Goal: Task Accomplishment & Management: Use online tool/utility

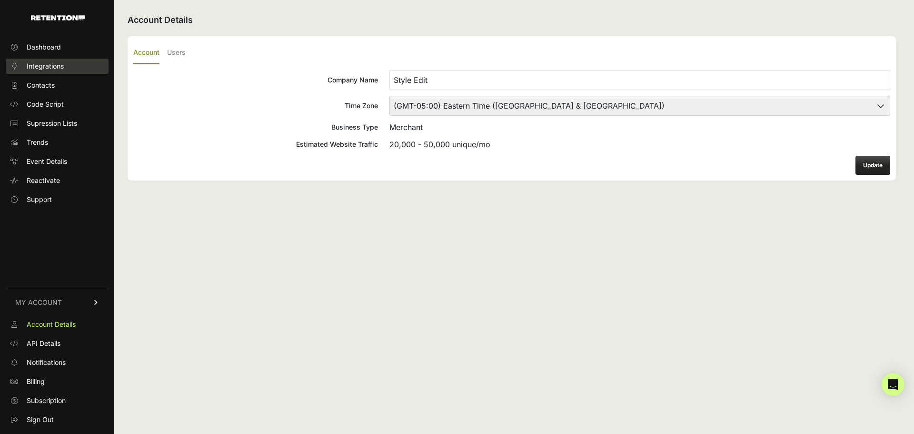
click at [53, 67] on span "Integrations" at bounding box center [45, 66] width 37 height 10
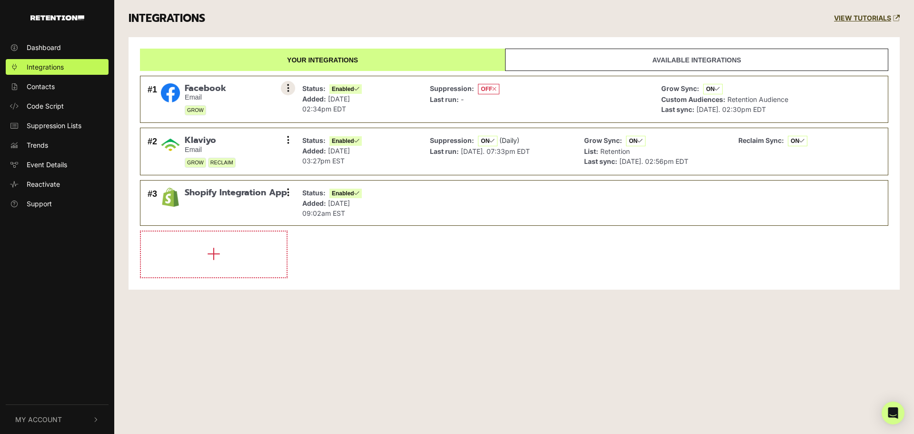
click at [291, 90] on button at bounding box center [288, 88] width 14 height 14
click at [557, 100] on div "Suppression: OFF Last run: -" at bounding box center [538, 99] width 227 height 37
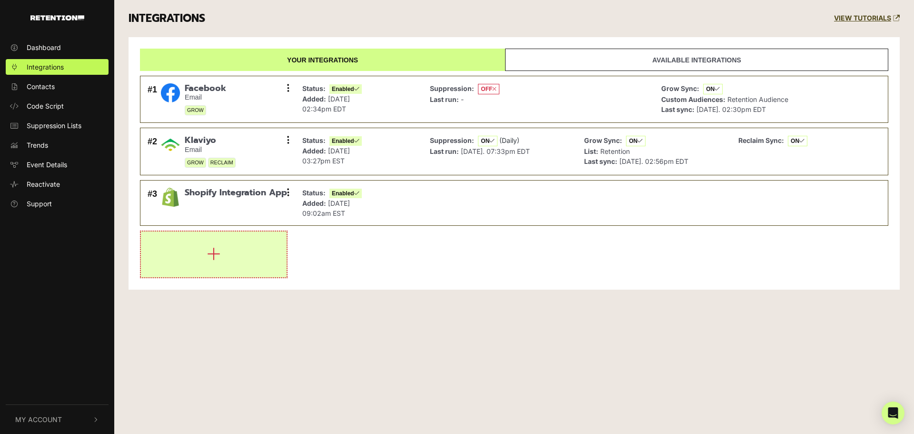
click at [200, 262] on button "button" at bounding box center [214, 254] width 146 height 46
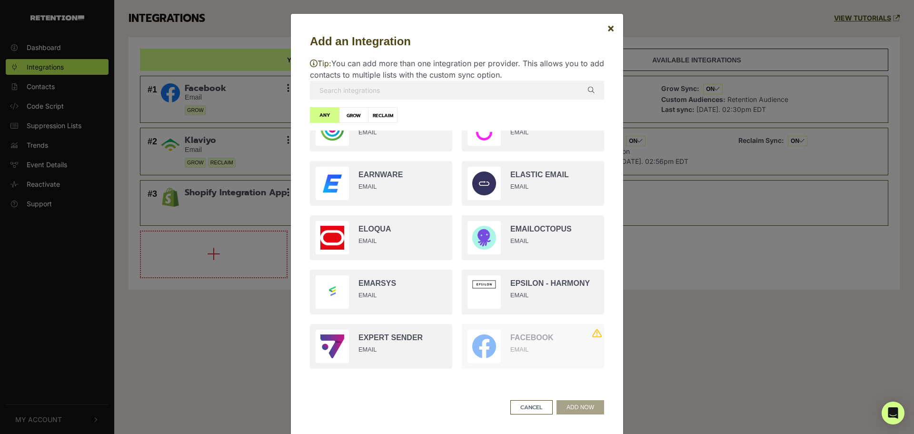
scroll to position [524, 0]
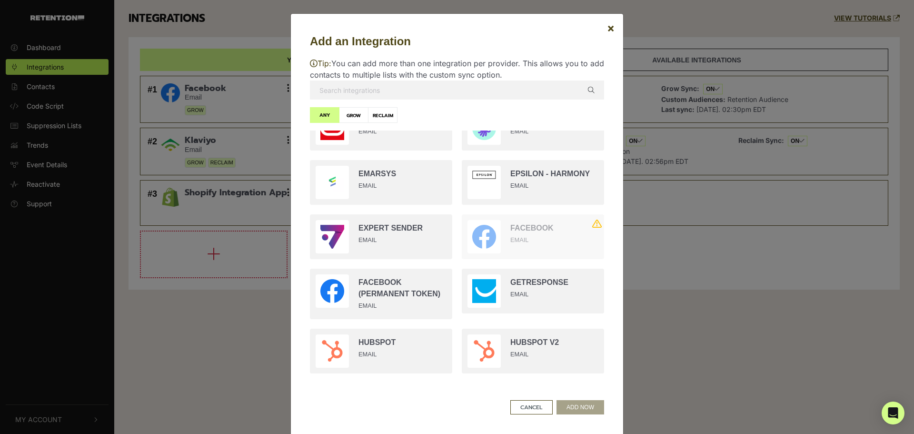
click at [377, 92] on input "text" at bounding box center [457, 89] width 294 height 19
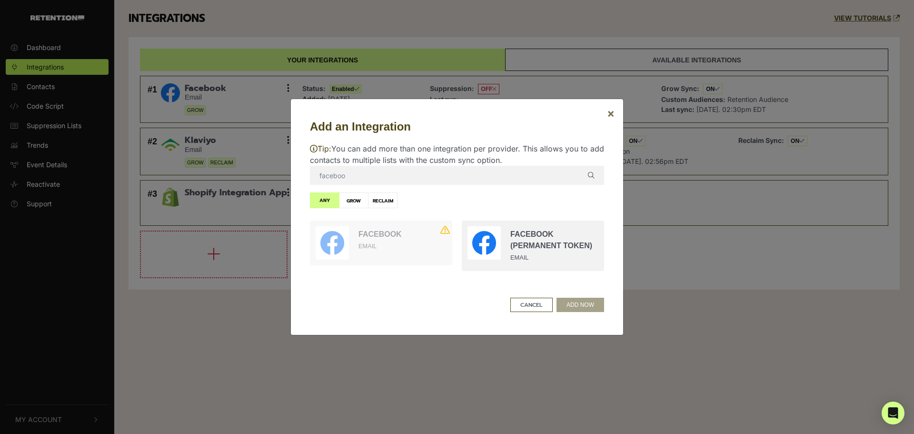
type input "faceboo"
click at [610, 115] on span "×" at bounding box center [611, 113] width 8 height 14
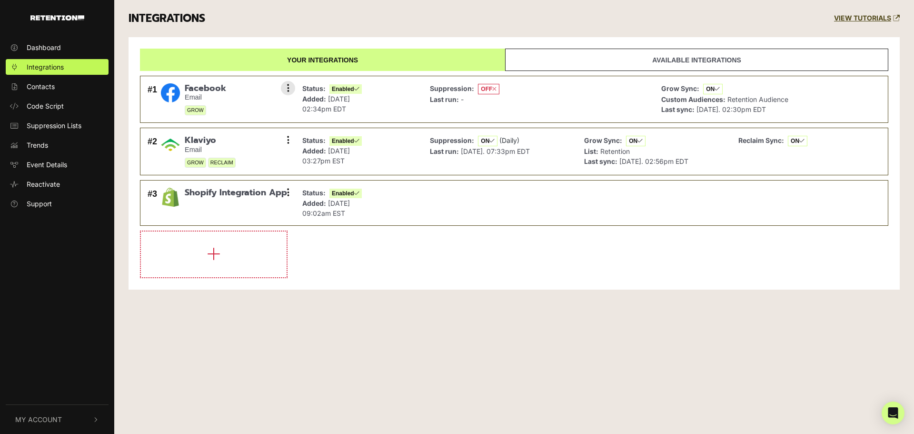
click at [264, 98] on div "#1 Facebook Email GROW Settings Sync History Disable Remove" at bounding box center [219, 99] width 148 height 37
click at [291, 89] on button at bounding box center [288, 88] width 14 height 14
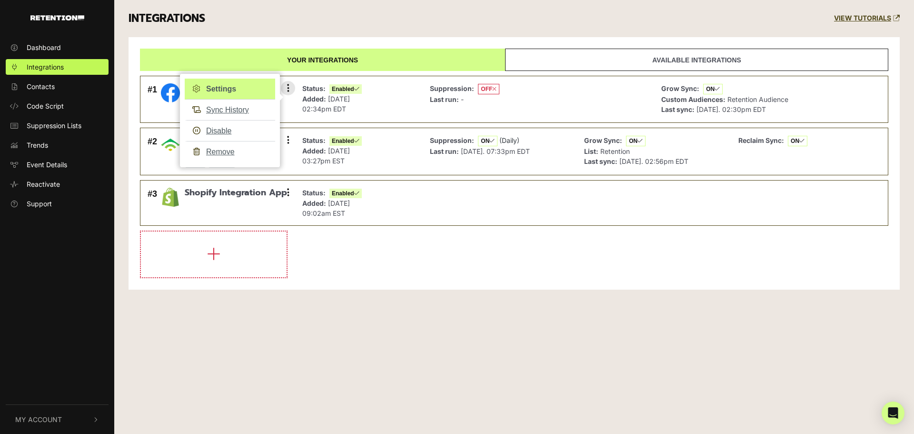
click at [228, 94] on link "Settings" at bounding box center [230, 89] width 90 height 21
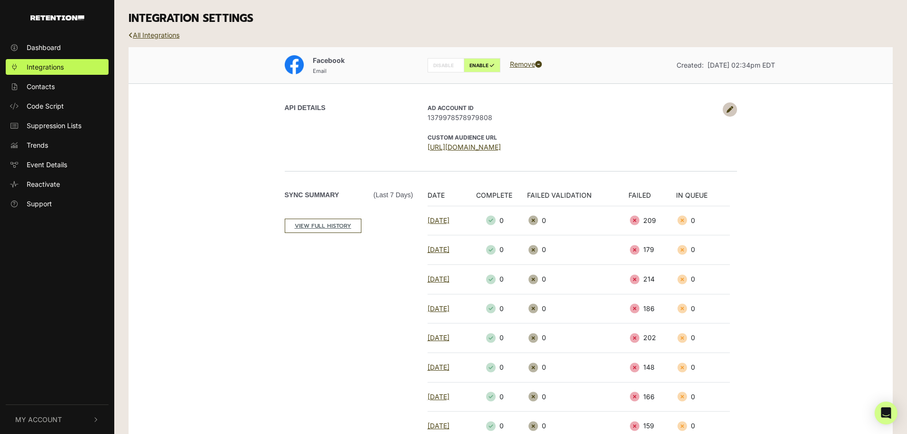
click at [653, 220] on td "209" at bounding box center [653, 221] width 48 height 30
click at [652, 195] on th "FAILED" at bounding box center [653, 198] width 48 height 16
